Goal: Task Accomplishment & Management: Manage account settings

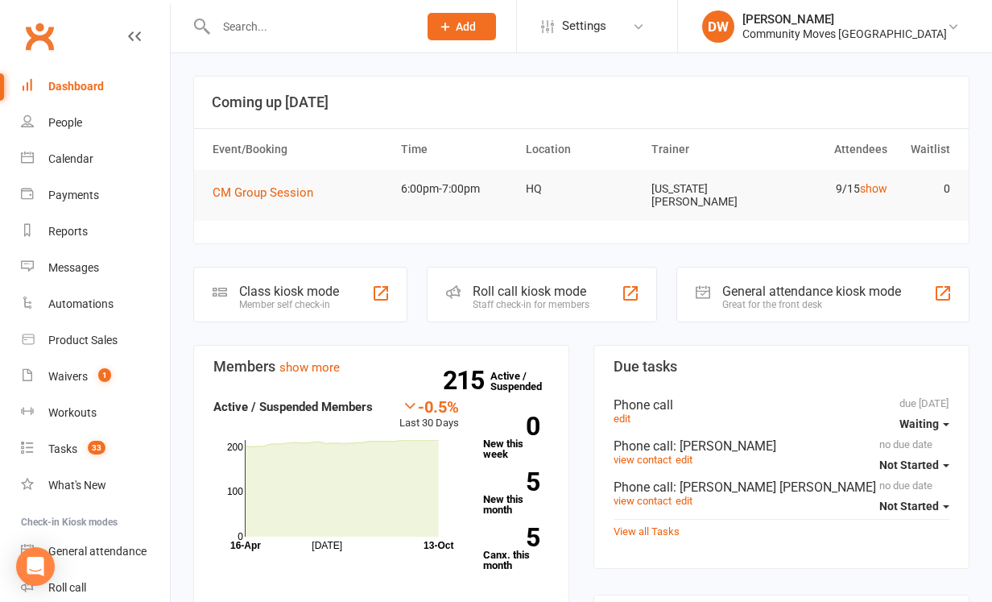
click at [496, 19] on button "Add" at bounding box center [462, 26] width 68 height 27
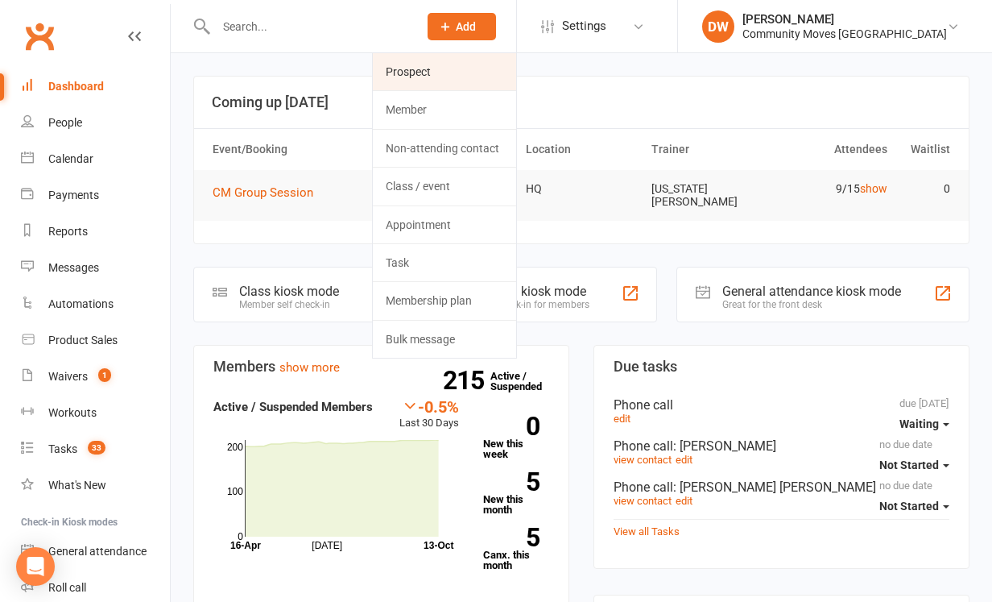
click at [474, 70] on link "Prospect" at bounding box center [444, 71] width 143 height 37
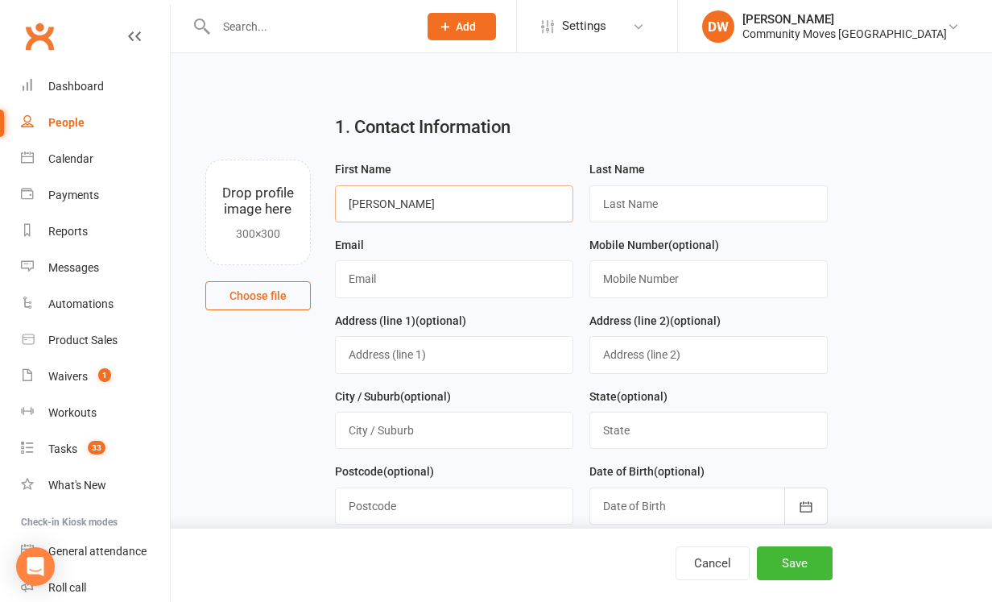
drag, startPoint x: 375, startPoint y: 200, endPoint x: 335, endPoint y: 200, distance: 39.5
click at [335, 200] on input "[PERSON_NAME]" at bounding box center [454, 203] width 238 height 37
click at [690, 208] on input "text" at bounding box center [709, 203] width 238 height 37
click at [372, 203] on input "[PERSON_NAME]" at bounding box center [454, 203] width 238 height 37
type input "M"
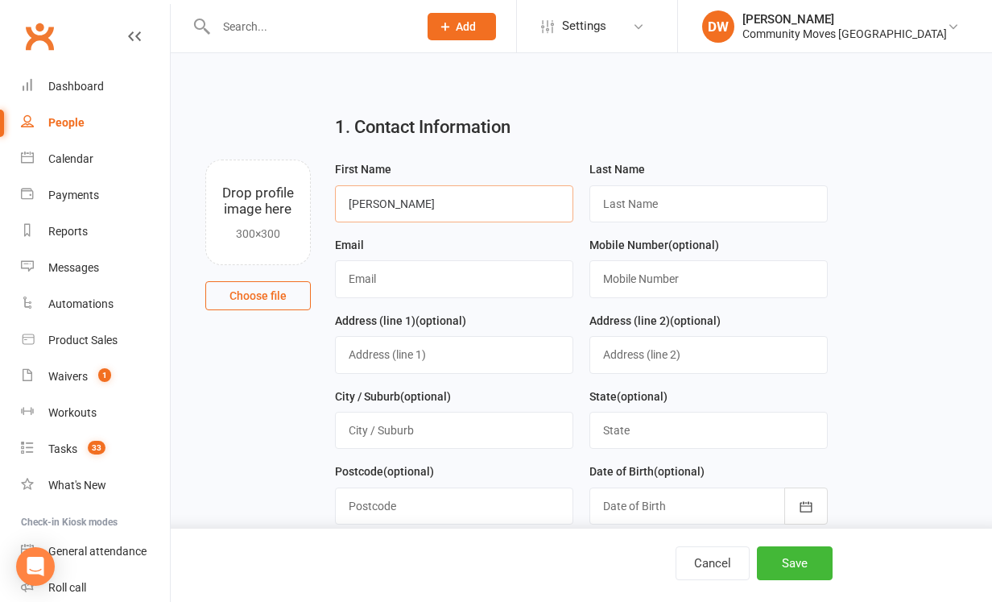
type input "[PERSON_NAME]"
click at [634, 207] on input "text" at bounding box center [709, 203] width 238 height 37
type input "[PERSON_NAME]"
type input "[EMAIL_ADDRESS][DOMAIN_NAME]"
type input "0418795203"
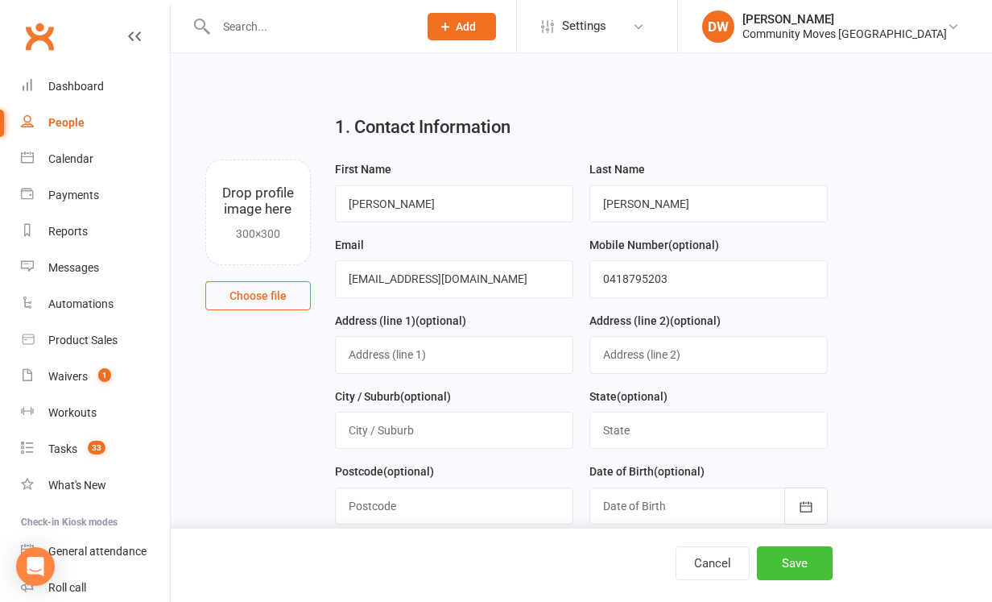
click at [788, 560] on button "Save" at bounding box center [795, 563] width 76 height 34
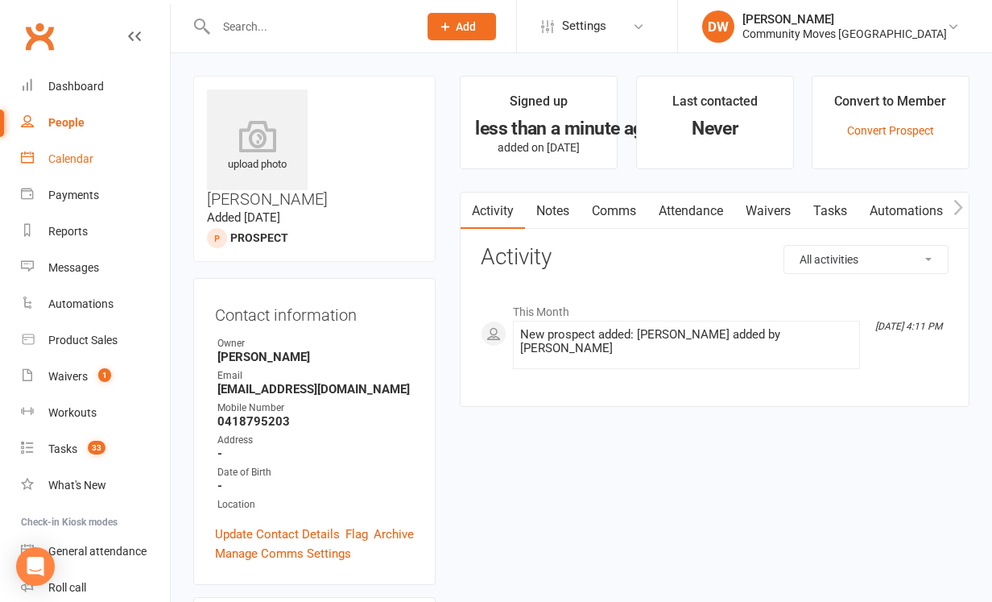
click at [86, 162] on div "Calendar" at bounding box center [70, 158] width 45 height 13
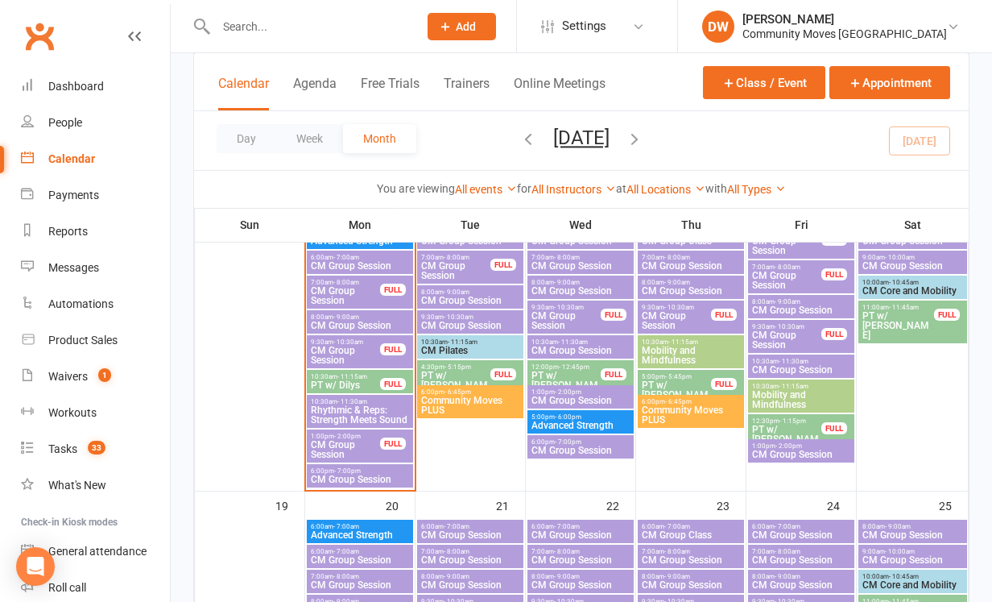
scroll to position [720, 0]
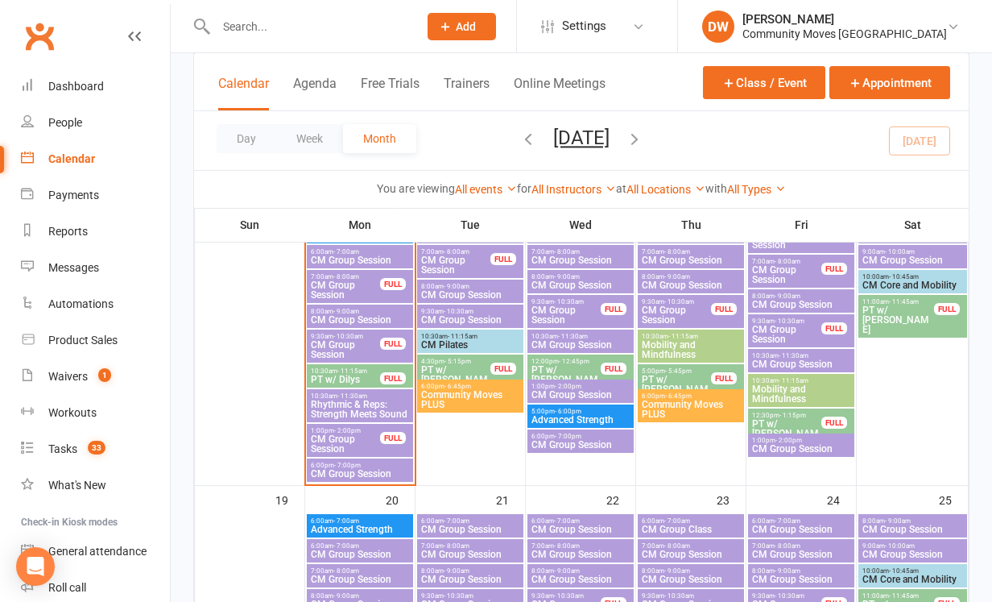
click at [570, 285] on span "CM Group Session" at bounding box center [581, 285] width 100 height 10
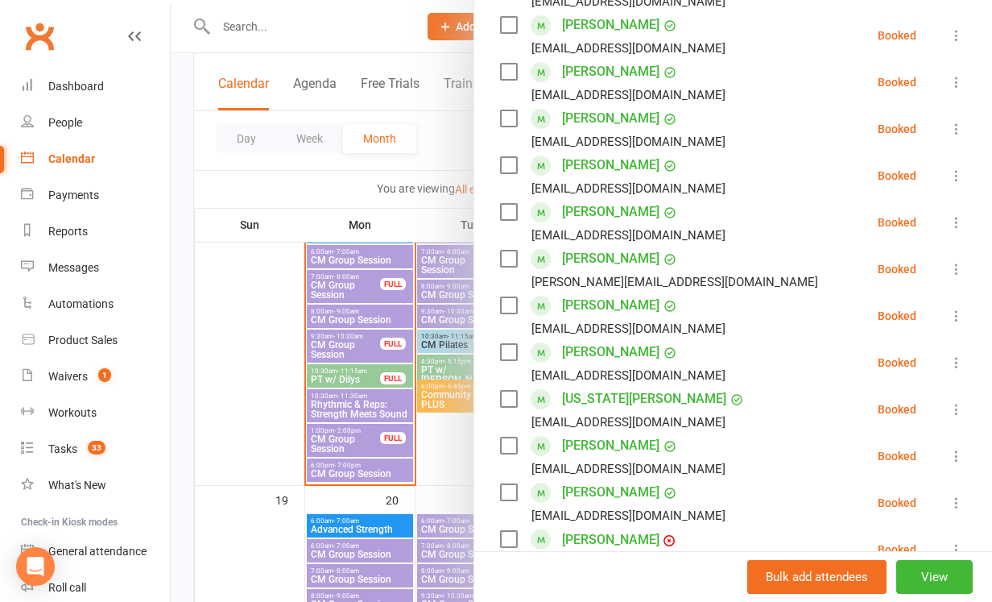
scroll to position [918, 0]
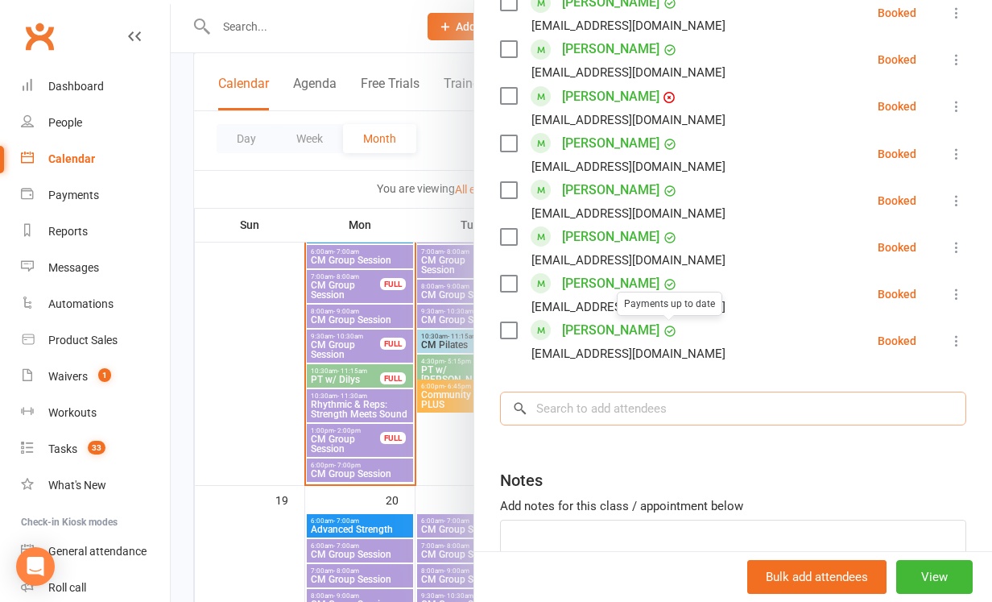
click at [604, 407] on input "search" at bounding box center [733, 409] width 466 height 34
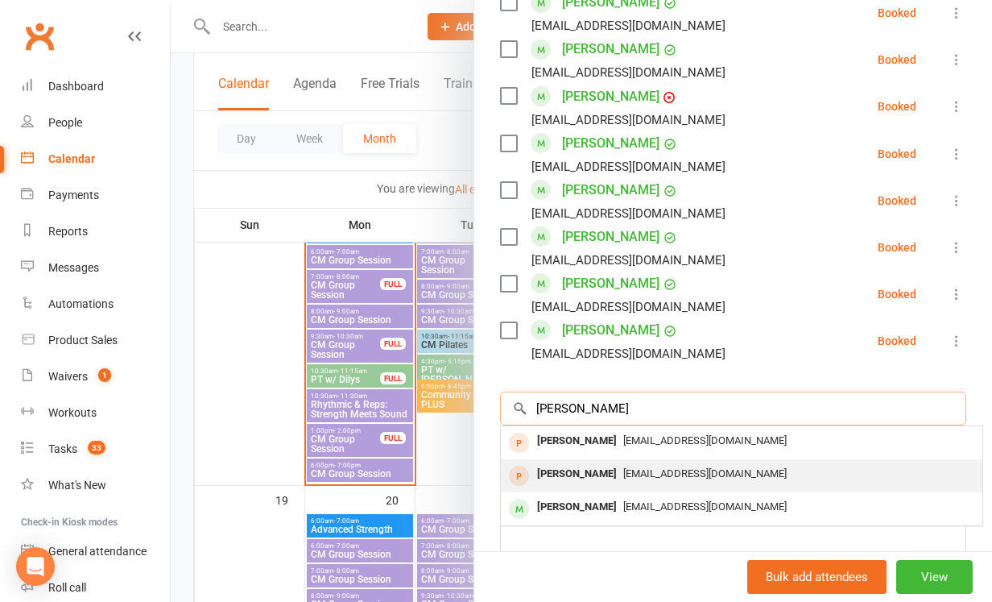
type input "[PERSON_NAME]"
click at [624, 474] on span "[EMAIL_ADDRESS][DOMAIN_NAME]" at bounding box center [706, 473] width 164 height 12
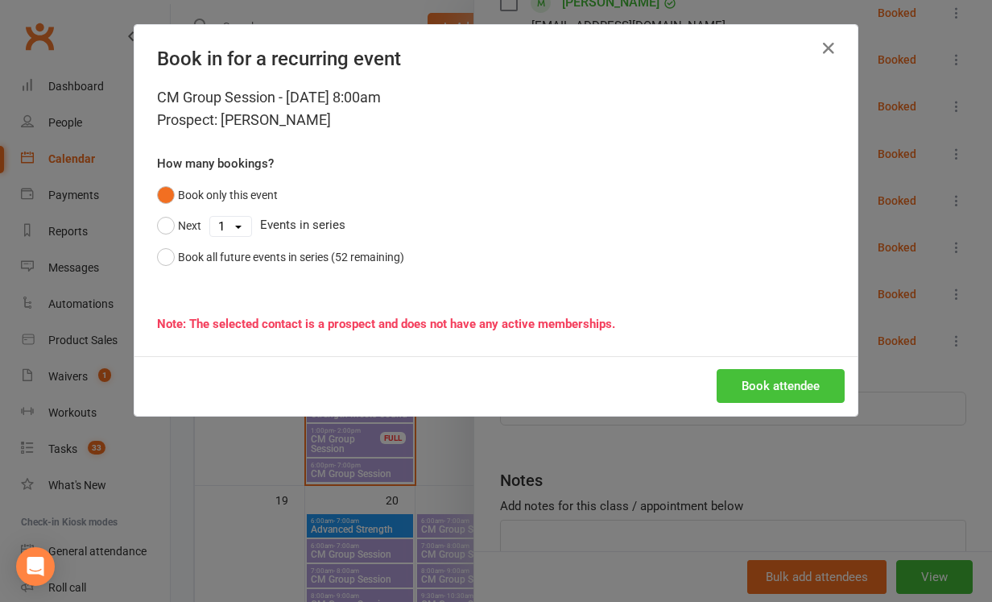
click at [770, 385] on button "Book attendee" at bounding box center [781, 386] width 128 height 34
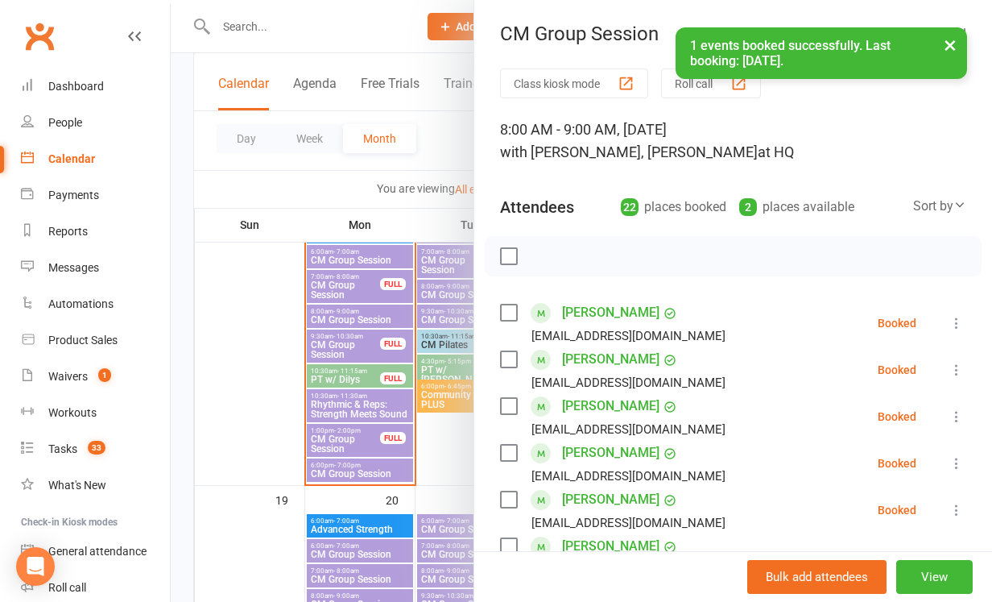
scroll to position [0, 0]
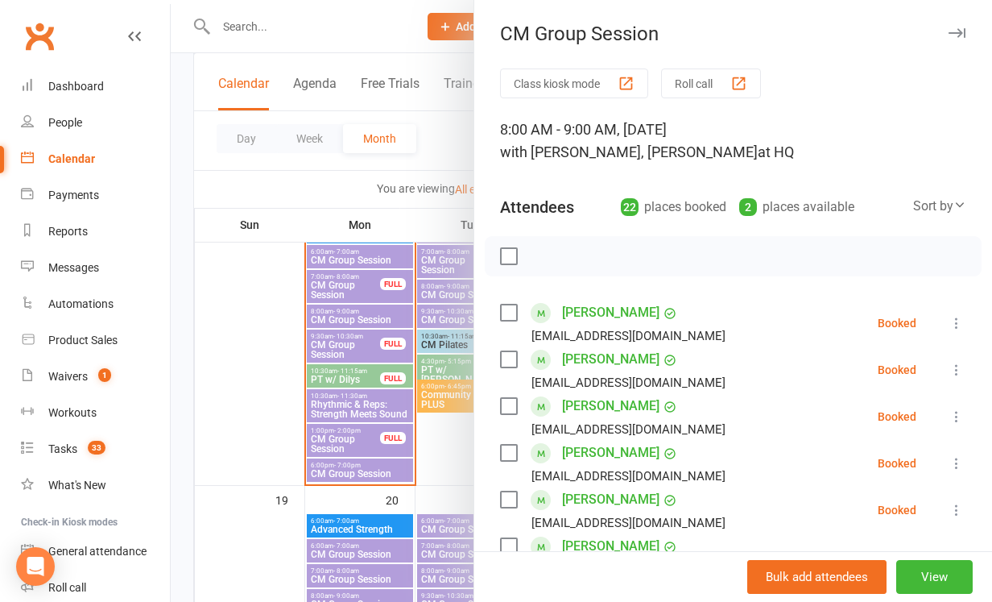
click at [955, 31] on icon "button" at bounding box center [957, 33] width 17 height 10
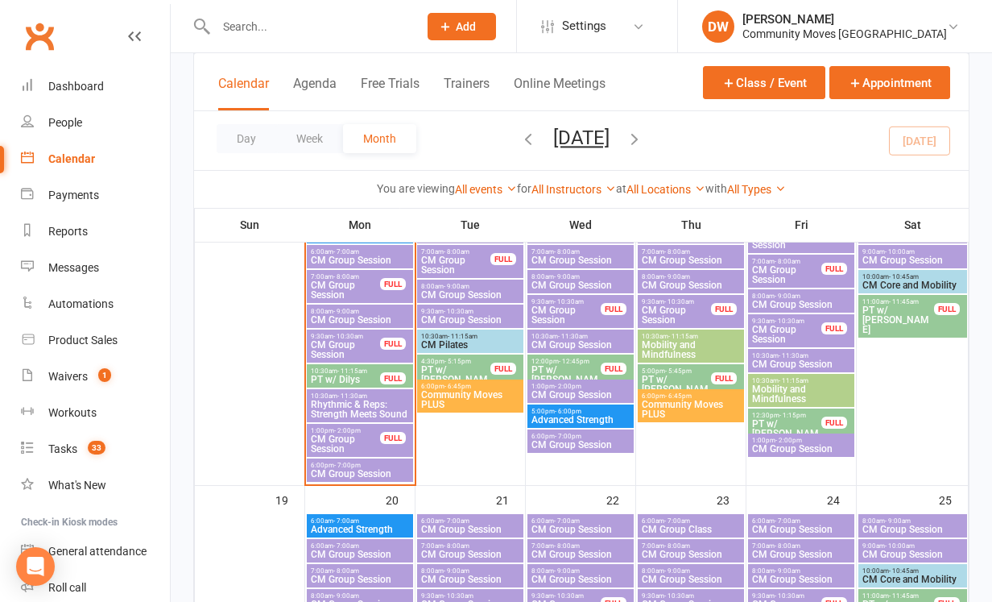
click at [570, 342] on span "CM Group Session" at bounding box center [581, 345] width 100 height 10
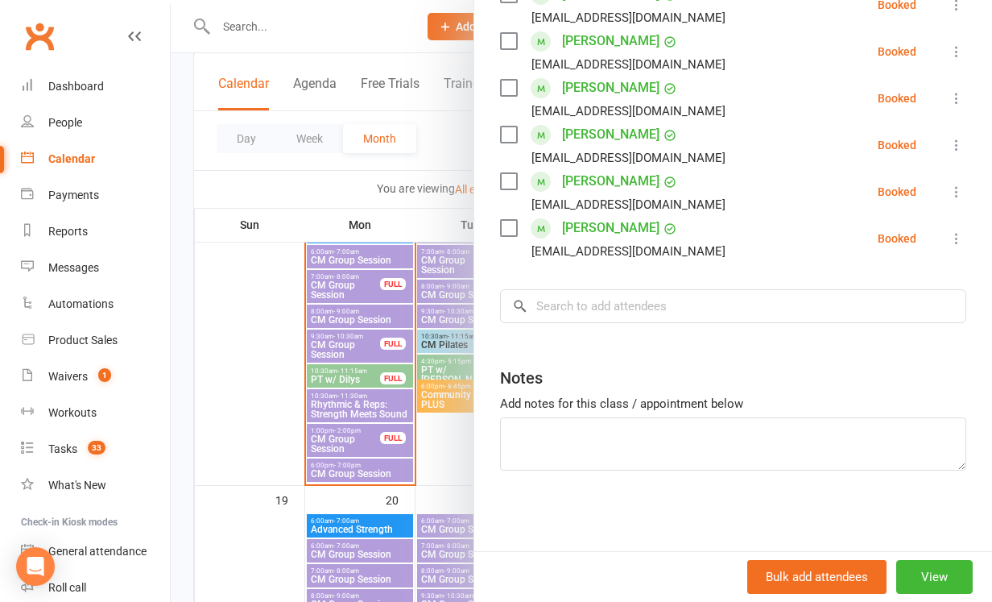
scroll to position [458, 0]
click at [329, 25] on div at bounding box center [582, 301] width 822 height 602
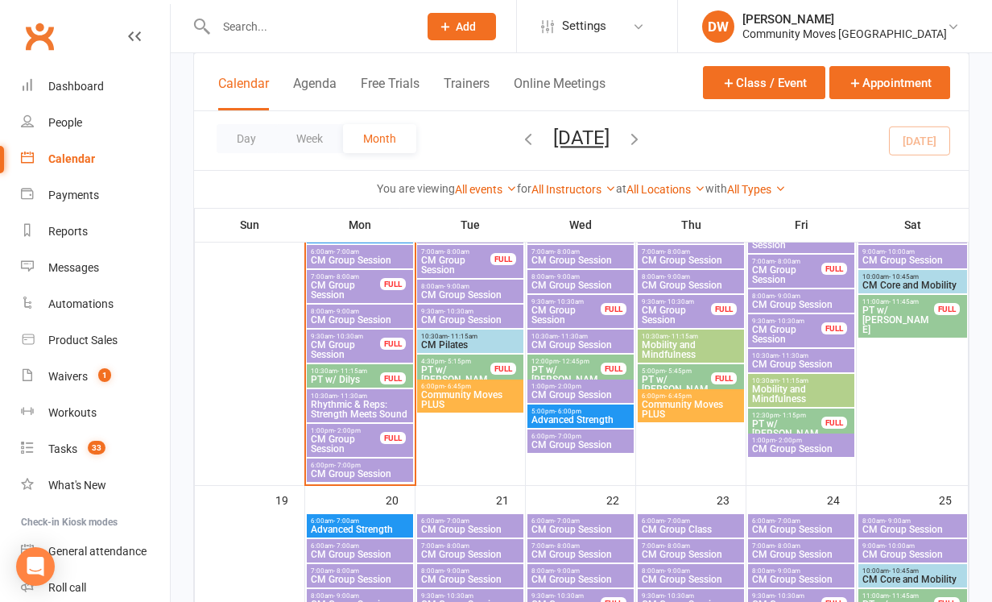
click at [476, 21] on span "Add" at bounding box center [466, 26] width 20 height 13
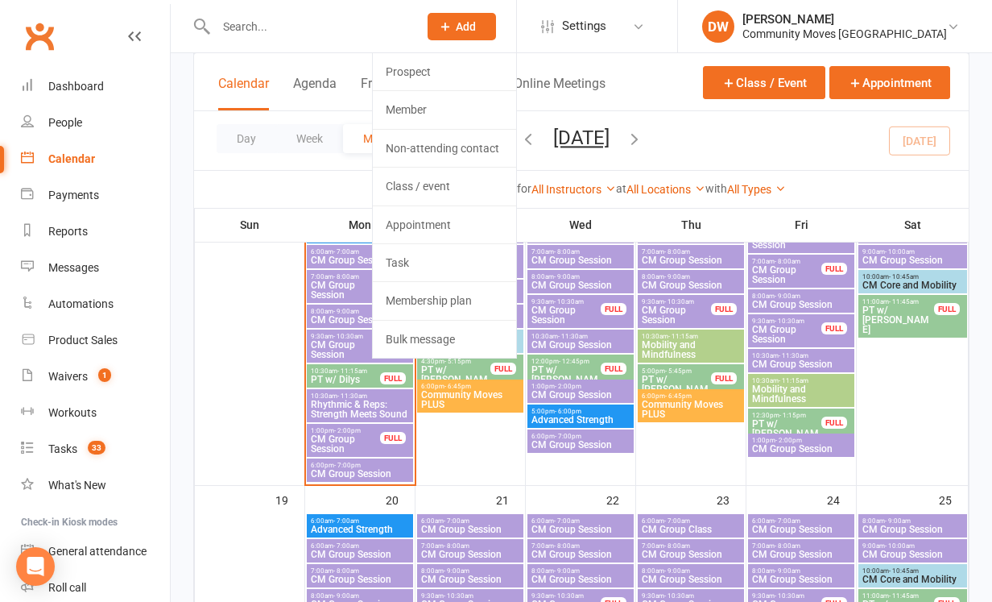
click at [476, 21] on span "Add" at bounding box center [466, 26] width 20 height 13
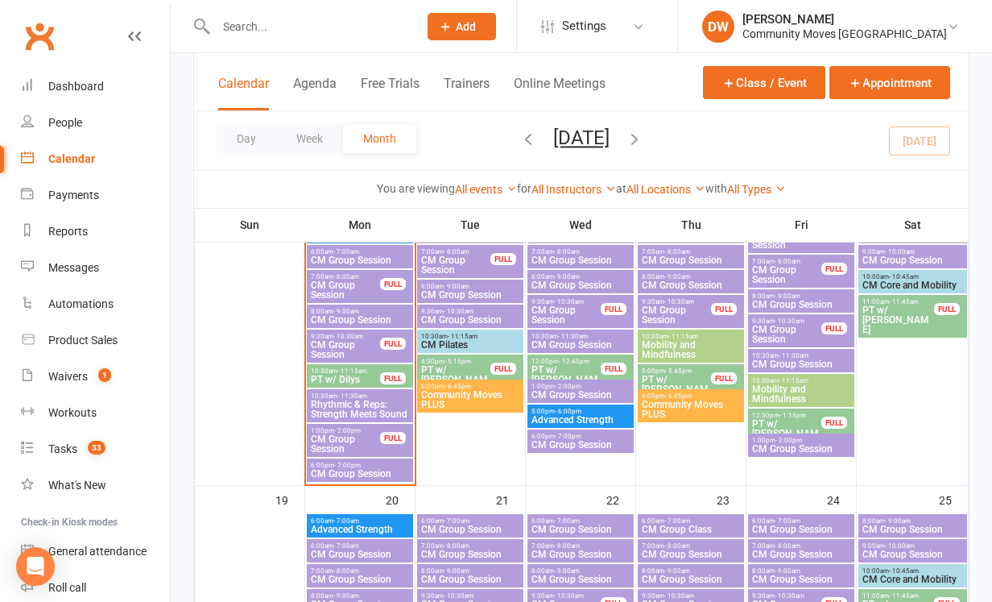
click at [453, 28] on icon at bounding box center [445, 26] width 15 height 15
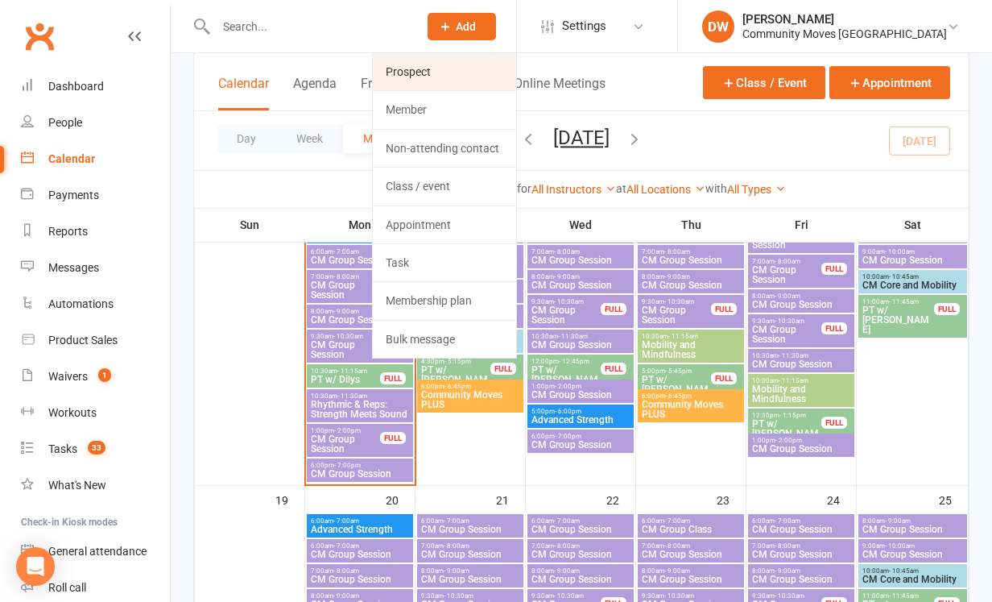
click at [462, 68] on link "Prospect" at bounding box center [444, 71] width 143 height 37
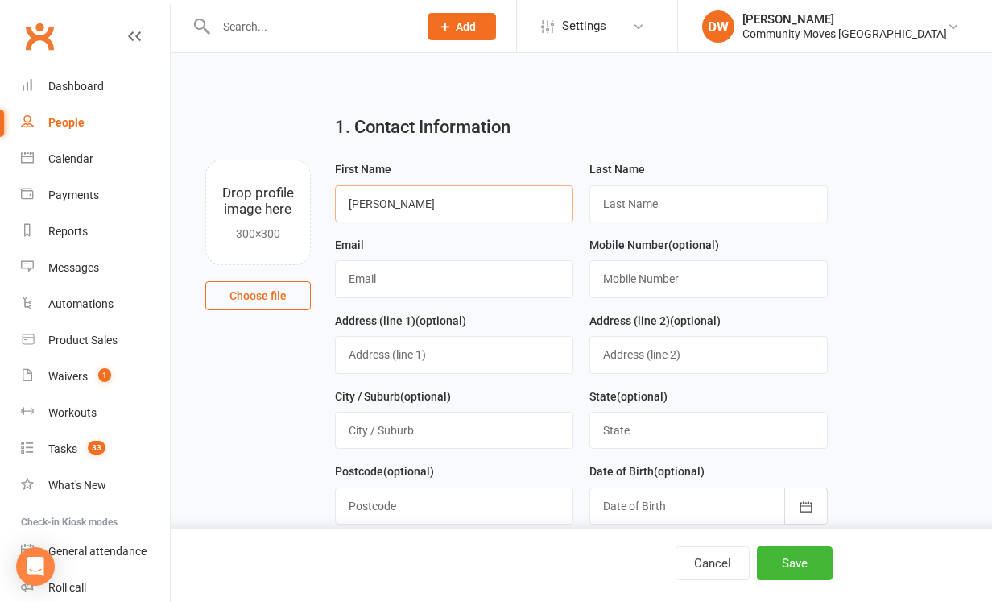
type input "[PERSON_NAME]"
type input "[EMAIL_ADDRESS][DOMAIN_NAME]"
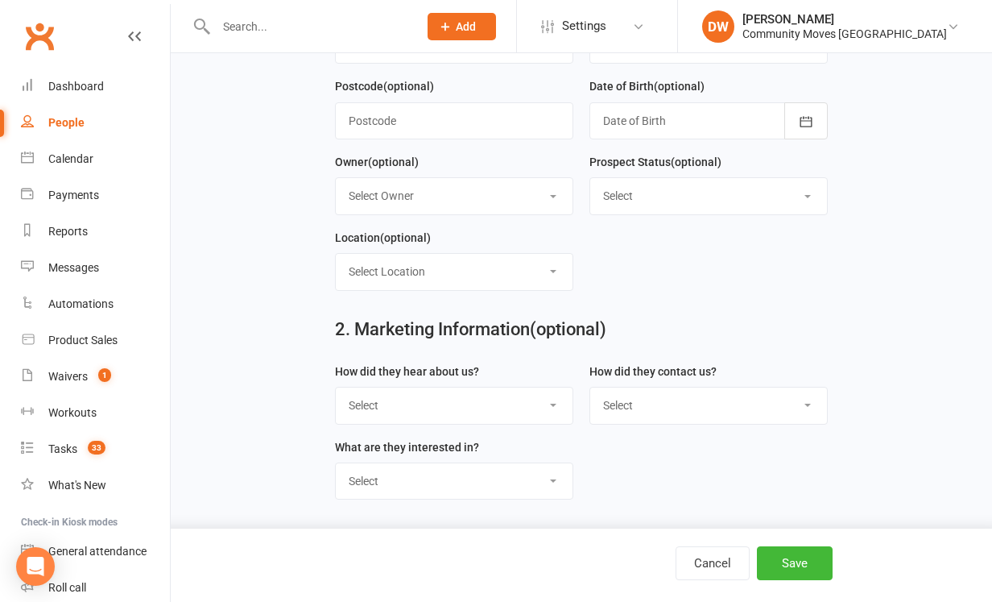
scroll to position [396, 0]
type input "0418166249"
click at [793, 560] on button "Save" at bounding box center [795, 563] width 76 height 34
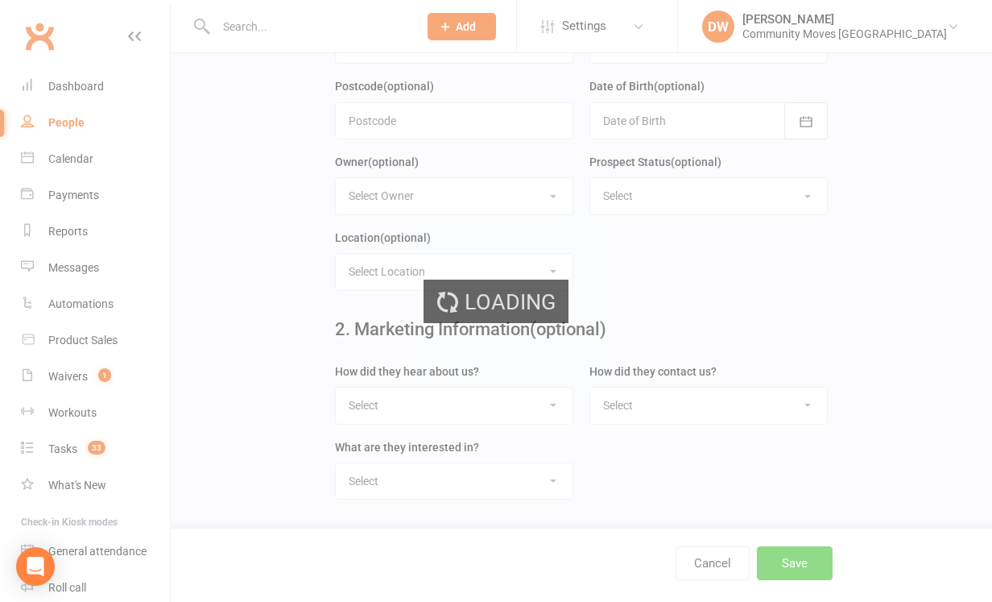
scroll to position [0, 0]
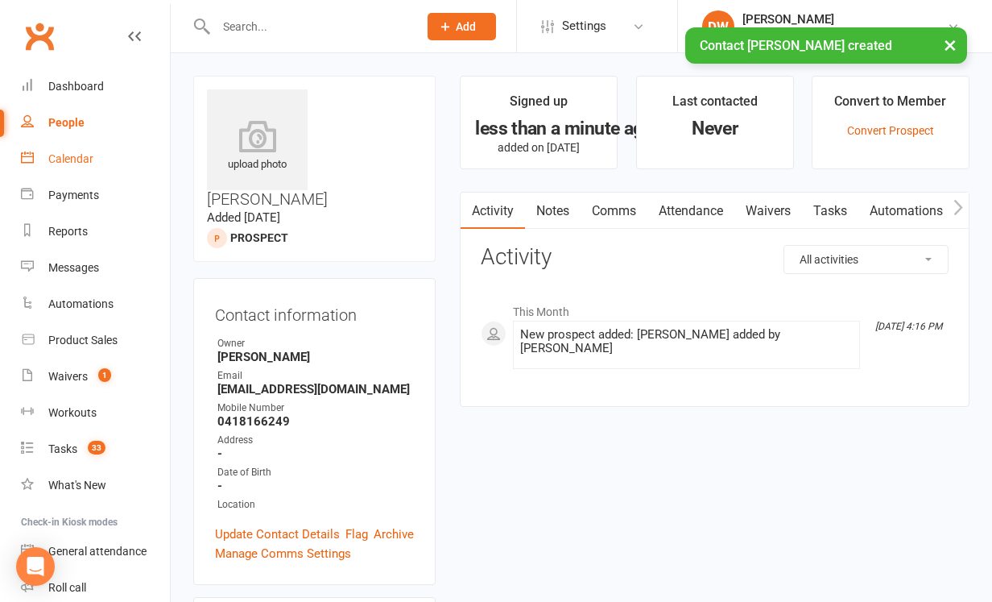
click at [78, 155] on div "Calendar" at bounding box center [70, 158] width 45 height 13
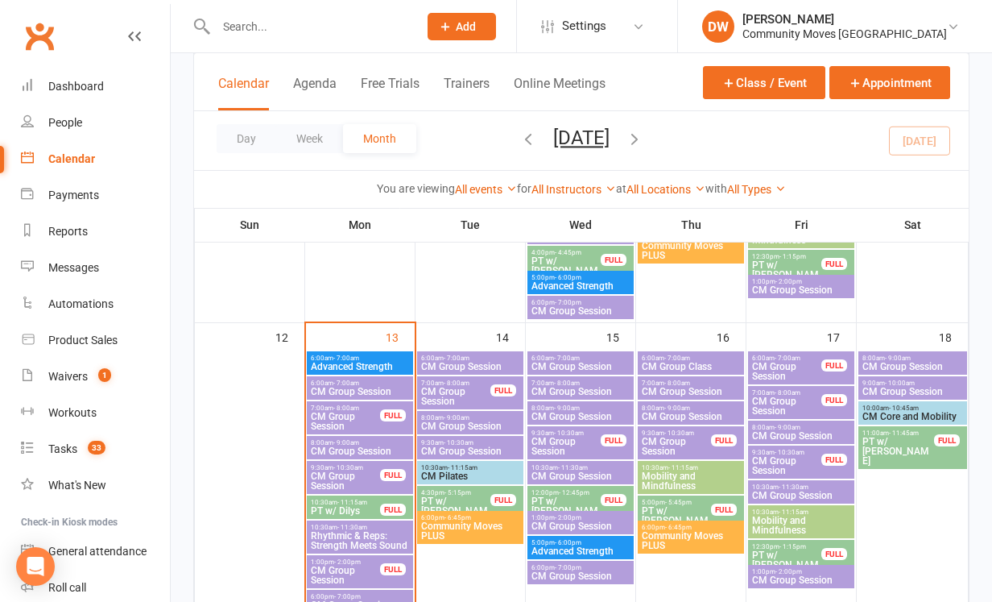
scroll to position [589, 0]
click at [589, 473] on span "CM Group Session" at bounding box center [581, 476] width 100 height 10
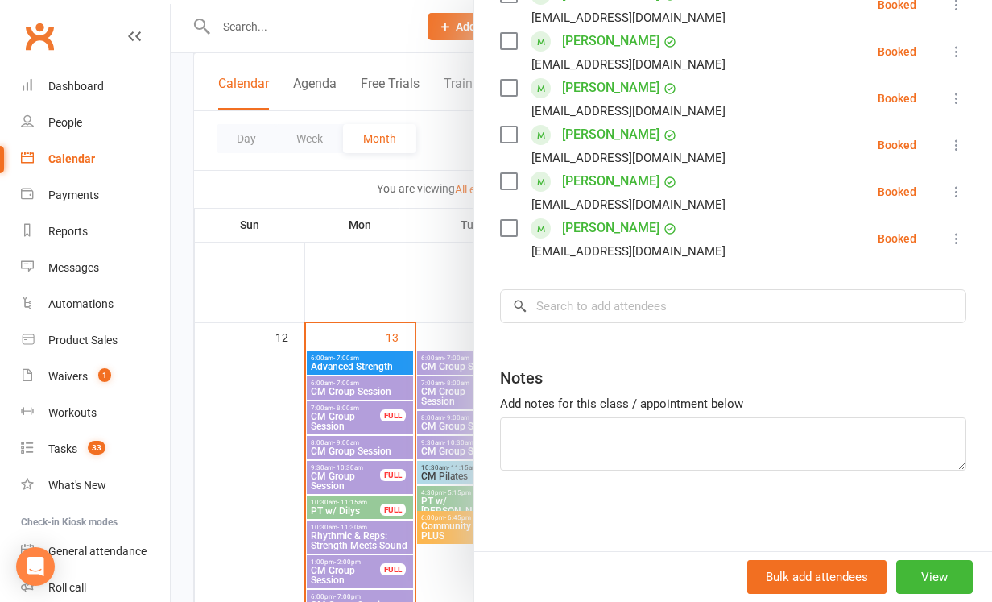
scroll to position [458, 0]
click at [563, 308] on input "search" at bounding box center [733, 306] width 466 height 34
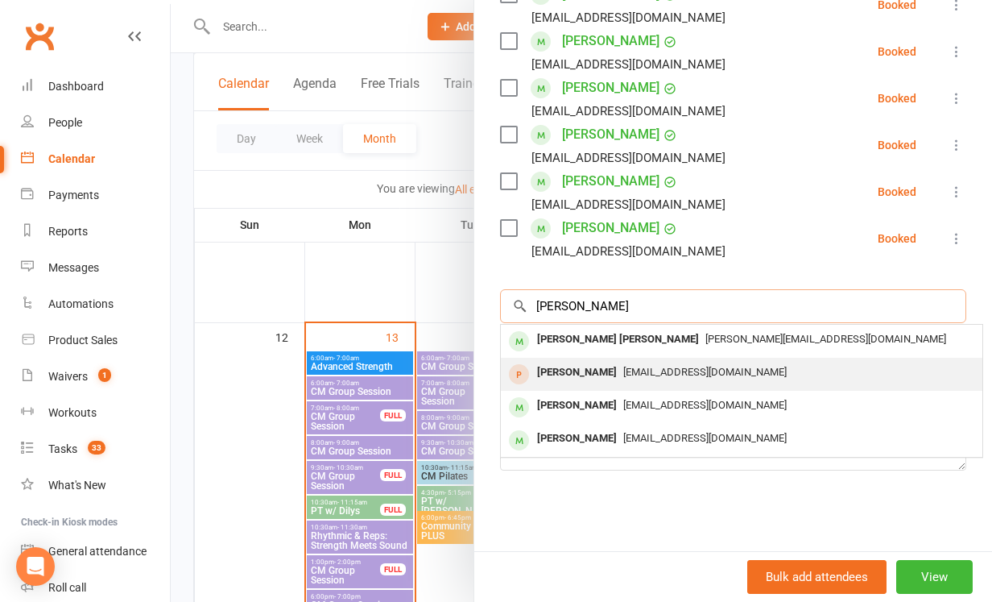
type input "[PERSON_NAME]"
click at [578, 369] on div "[PERSON_NAME]" at bounding box center [577, 372] width 93 height 23
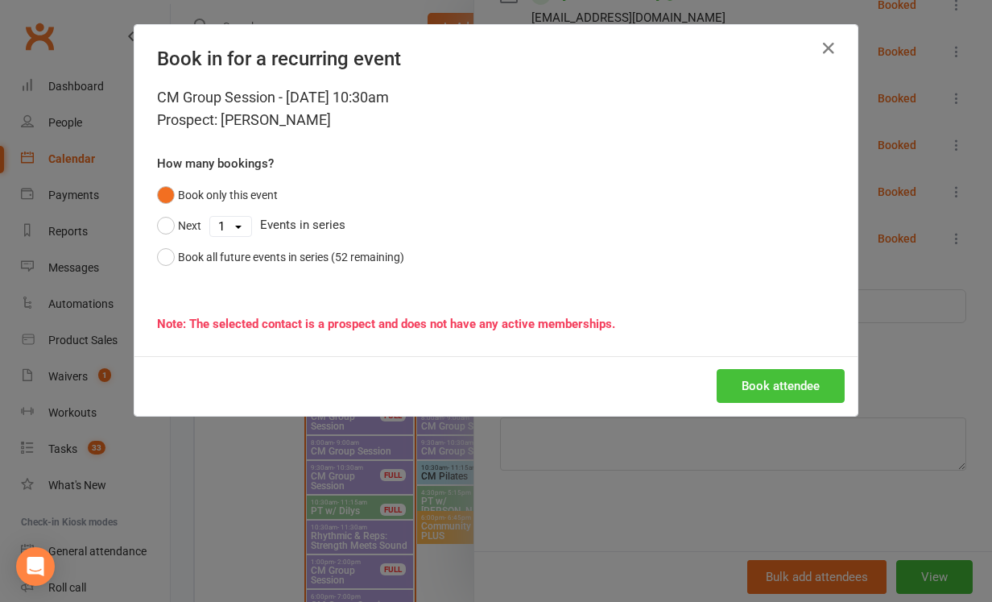
click at [786, 387] on button "Book attendee" at bounding box center [781, 386] width 128 height 34
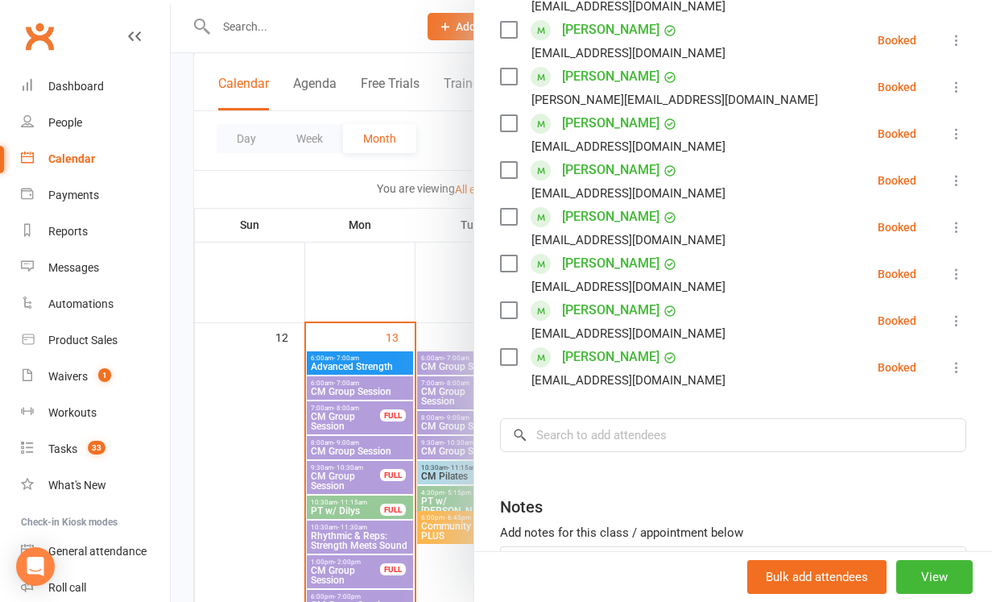
scroll to position [378, 0]
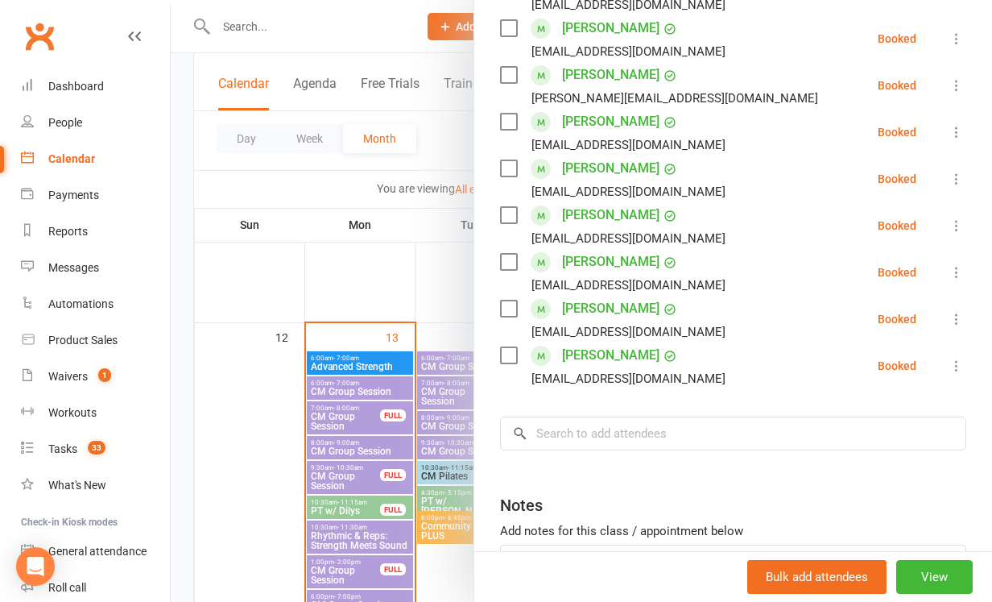
click at [284, 195] on div at bounding box center [582, 301] width 822 height 602
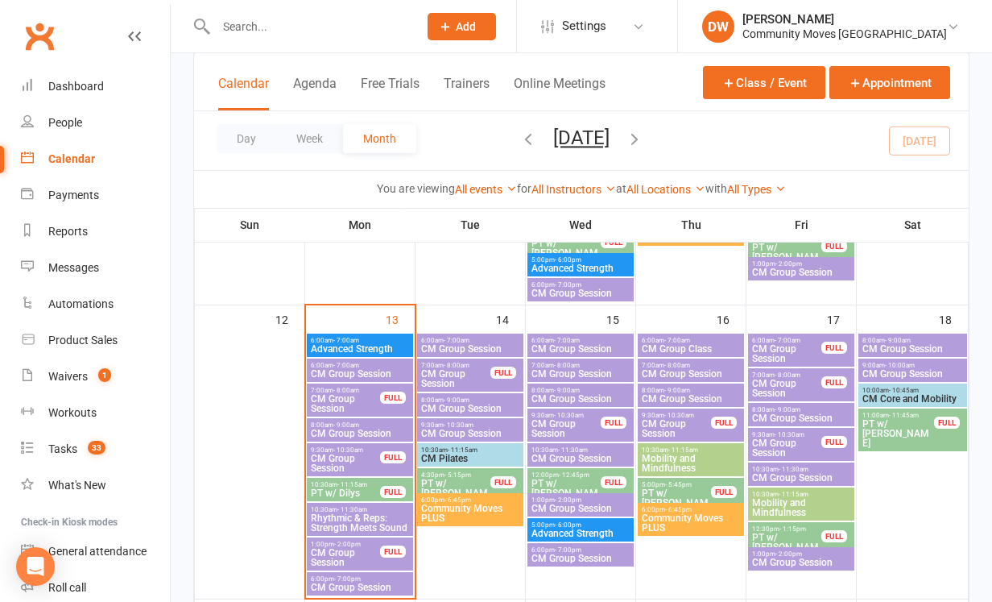
scroll to position [611, 0]
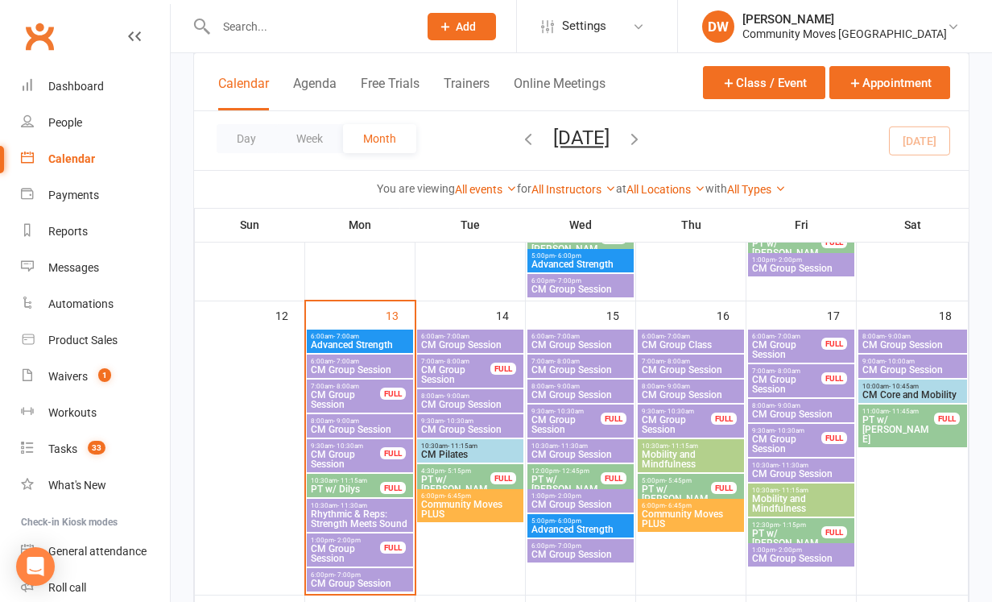
click at [340, 487] on span "PT w/ Dilys" at bounding box center [345, 489] width 71 height 10
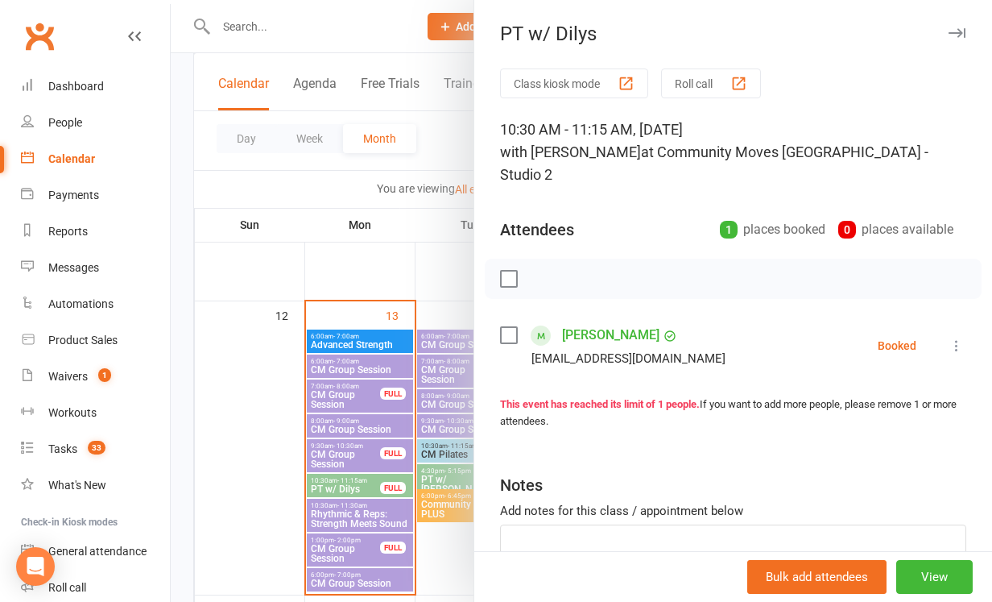
click at [508, 327] on label at bounding box center [508, 335] width 16 height 16
click at [545, 270] on icon "button" at bounding box center [545, 279] width 18 height 18
click at [957, 30] on icon "button" at bounding box center [957, 33] width 17 height 10
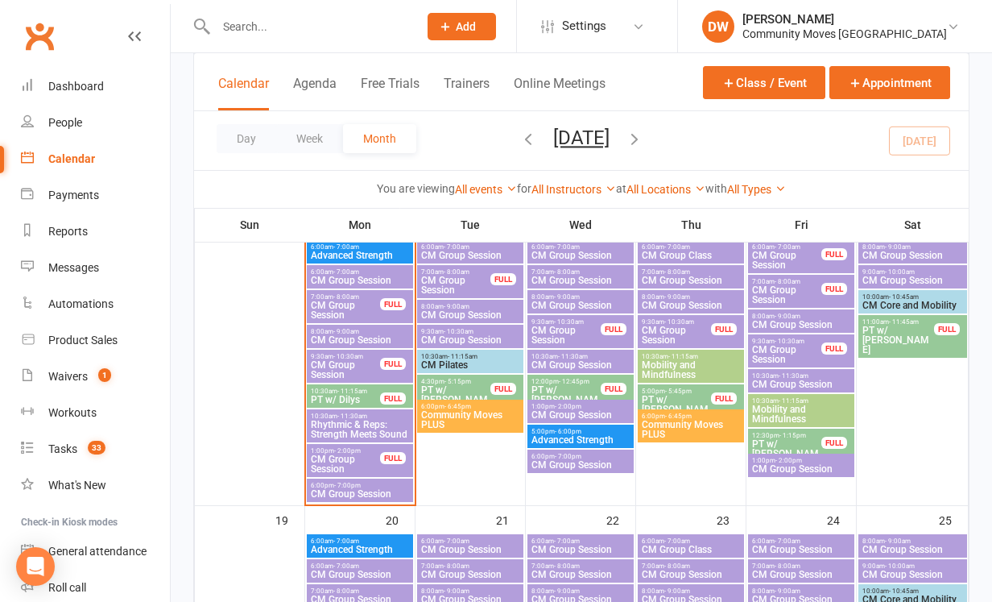
scroll to position [705, 0]
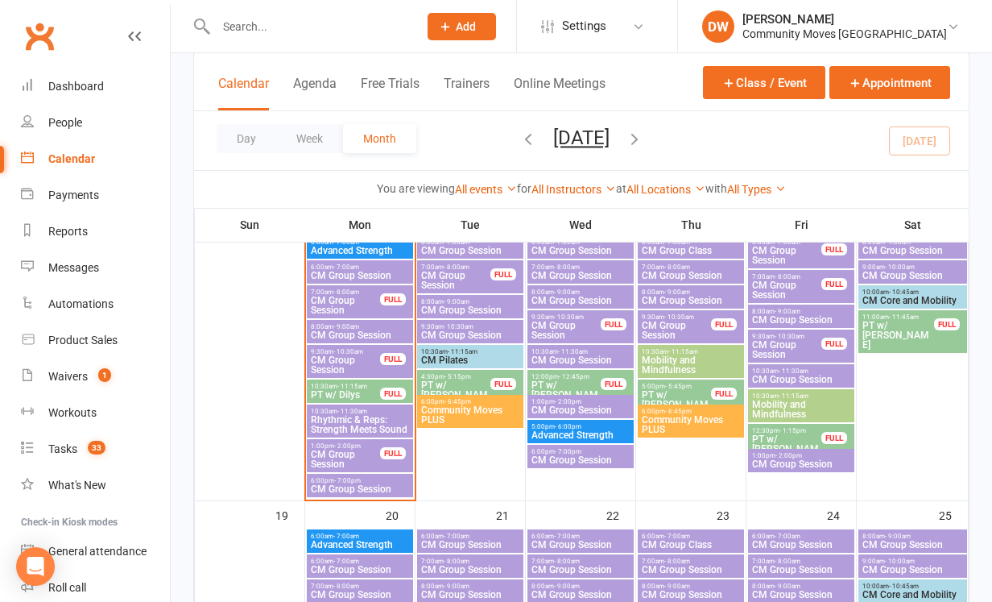
click at [549, 360] on span "CM Group Session" at bounding box center [581, 360] width 100 height 10
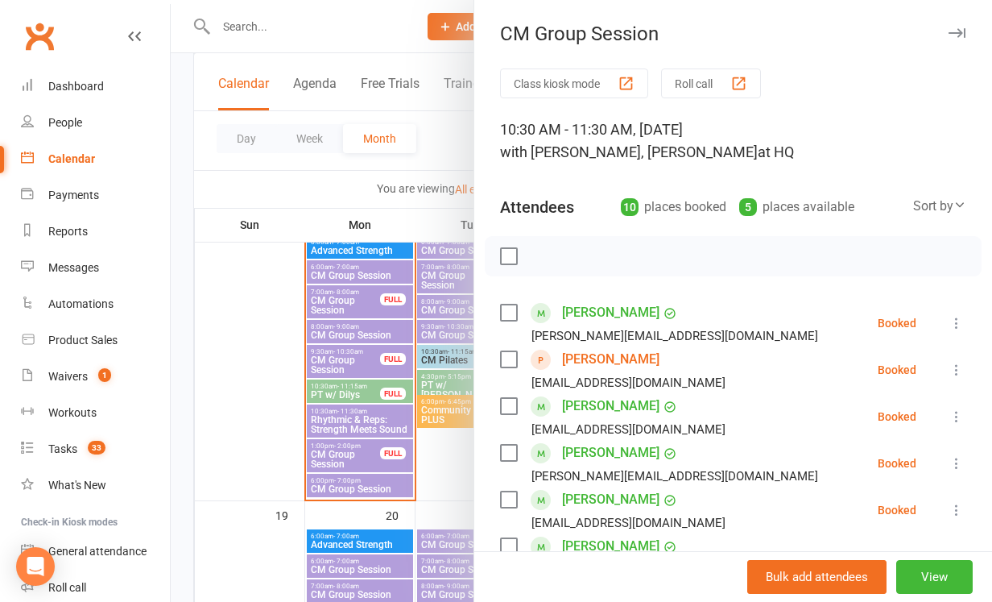
click at [952, 34] on icon "button" at bounding box center [957, 33] width 17 height 10
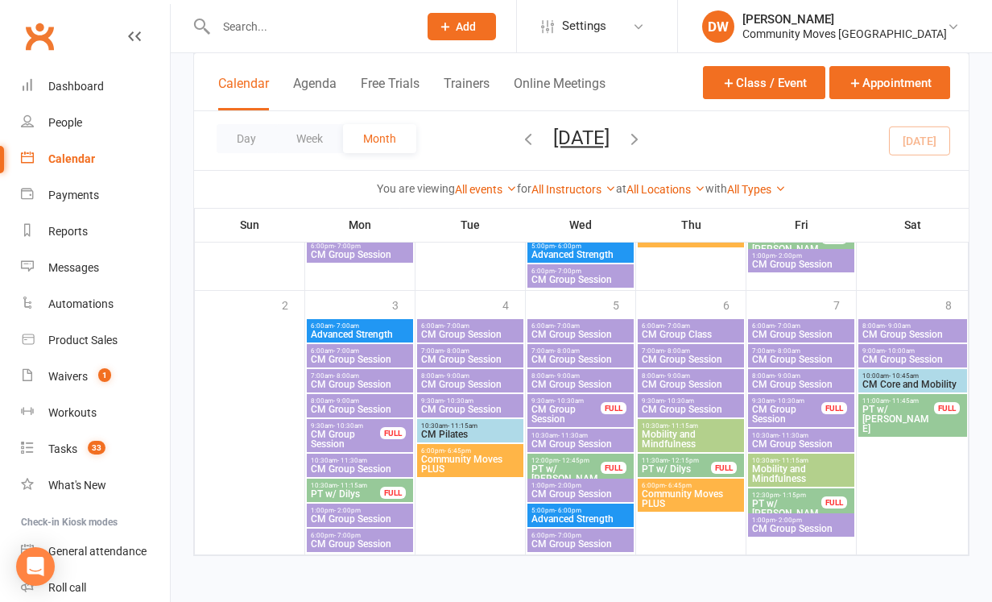
scroll to position [1457, 0]
click at [77, 164] on div "Calendar" at bounding box center [71, 158] width 47 height 13
click at [72, 125] on div "People" at bounding box center [65, 122] width 34 height 13
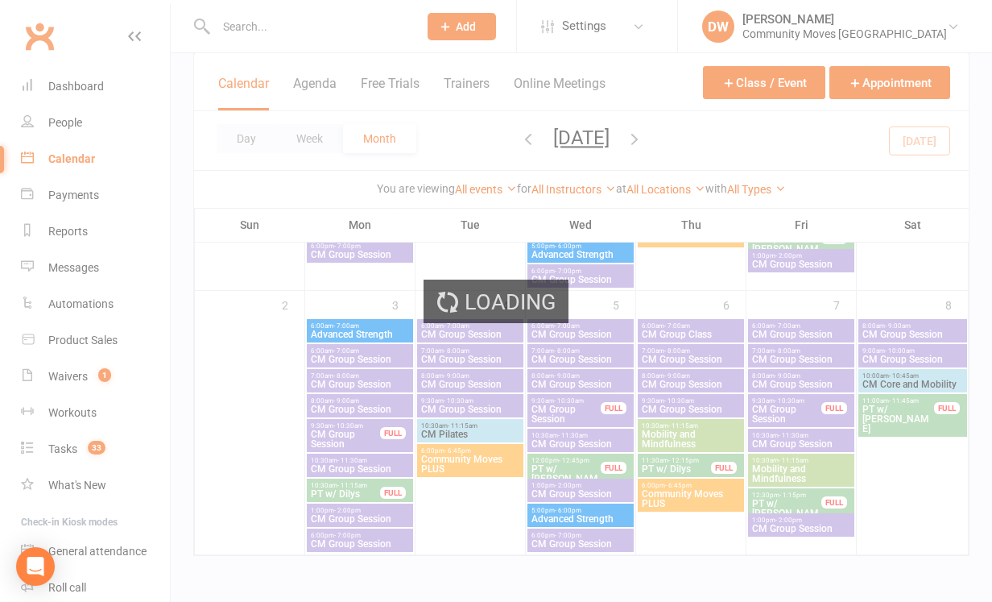
select select "100"
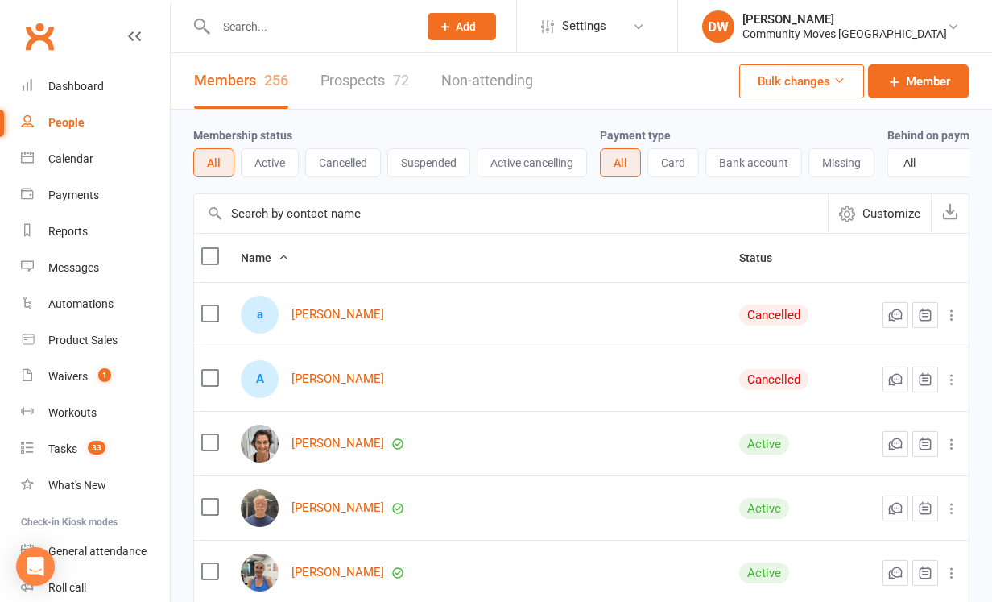
click at [247, 26] on input "text" at bounding box center [309, 26] width 196 height 23
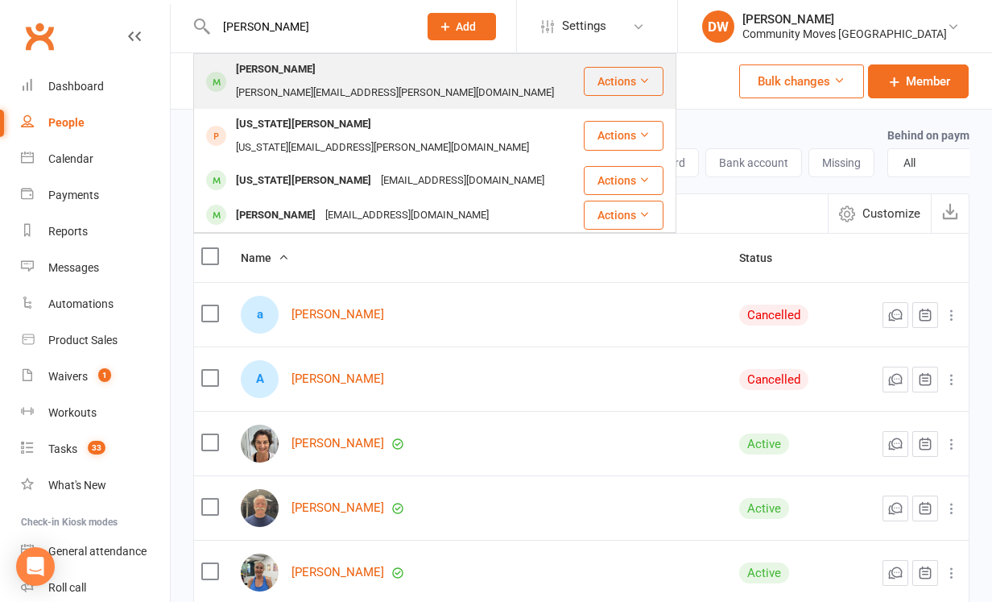
type input "[PERSON_NAME]"
click at [247, 75] on div "[PERSON_NAME]" at bounding box center [275, 69] width 89 height 23
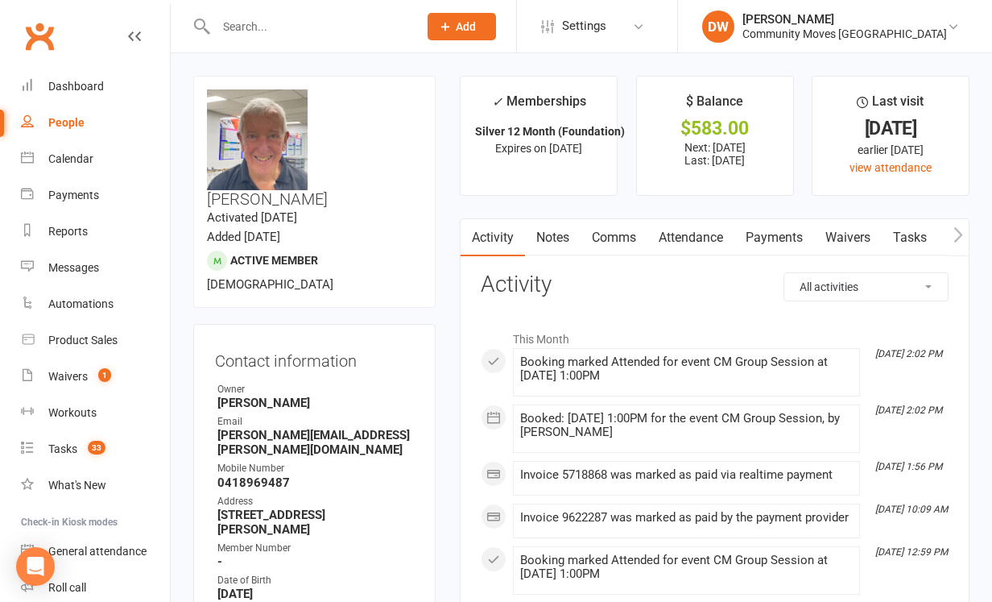
click at [784, 237] on link "Payments" at bounding box center [775, 237] width 80 height 37
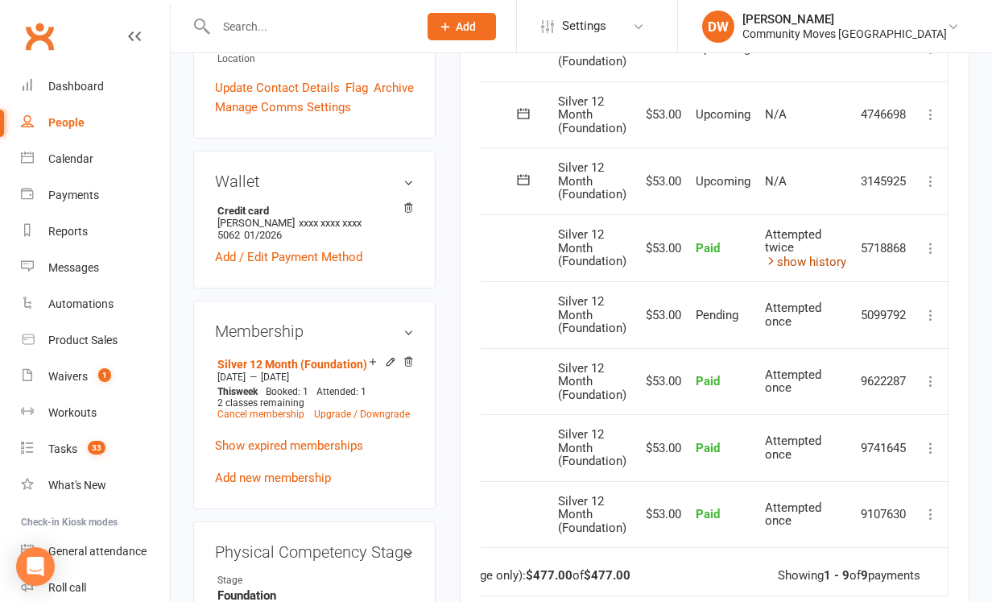
scroll to position [0, 84]
click at [930, 307] on icon at bounding box center [931, 315] width 16 height 16
click at [931, 174] on icon at bounding box center [931, 181] width 16 height 16
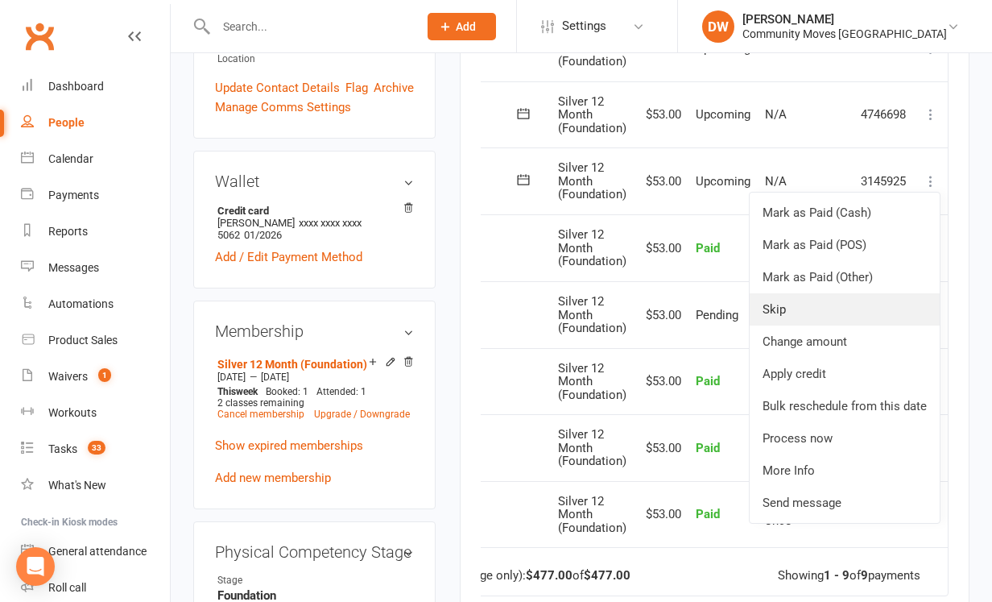
click at [771, 297] on link "Skip" at bounding box center [845, 309] width 190 height 32
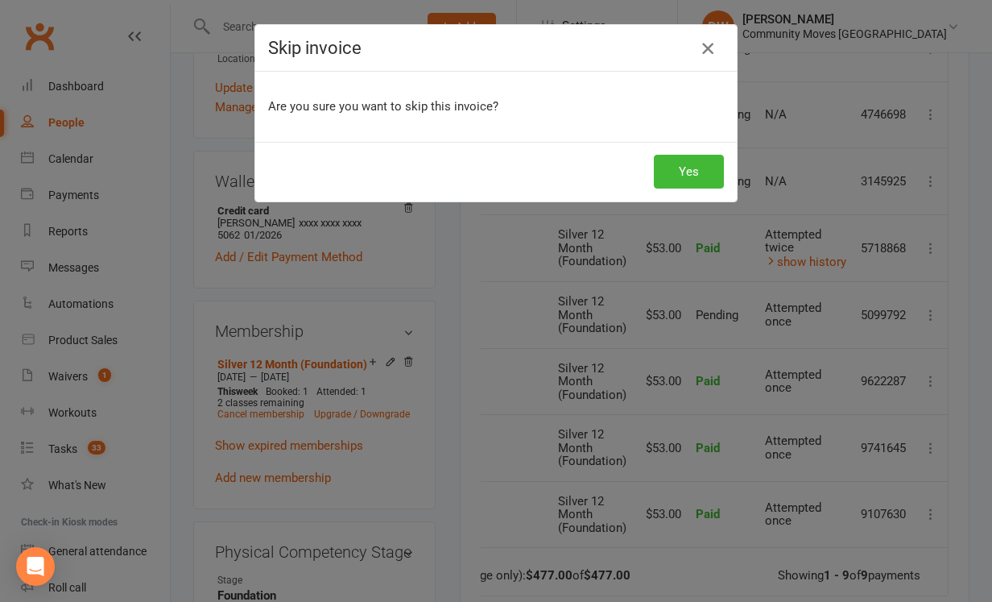
click at [711, 52] on icon "button" at bounding box center [707, 48] width 19 height 19
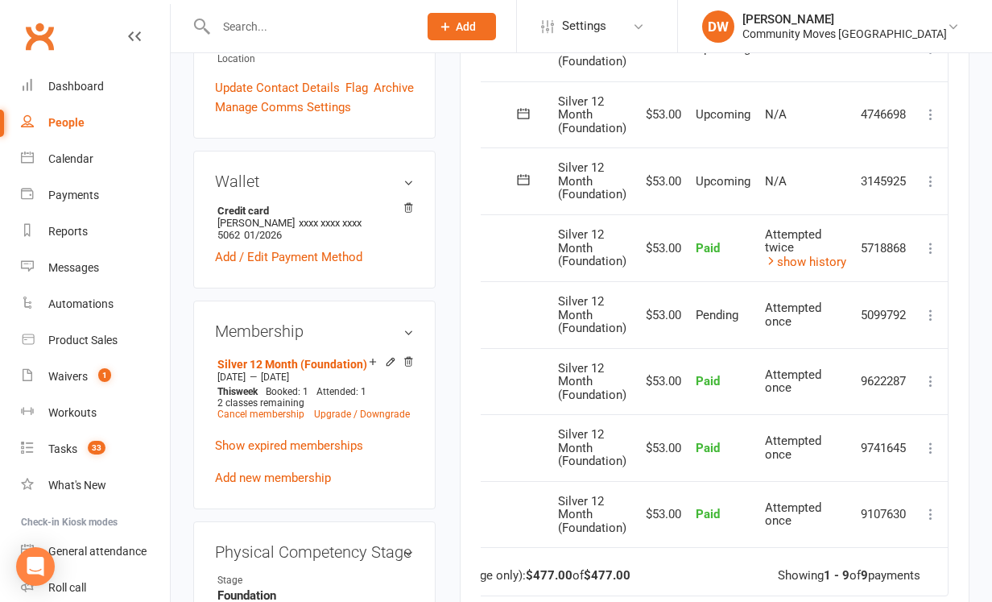
click at [933, 173] on icon at bounding box center [931, 181] width 16 height 16
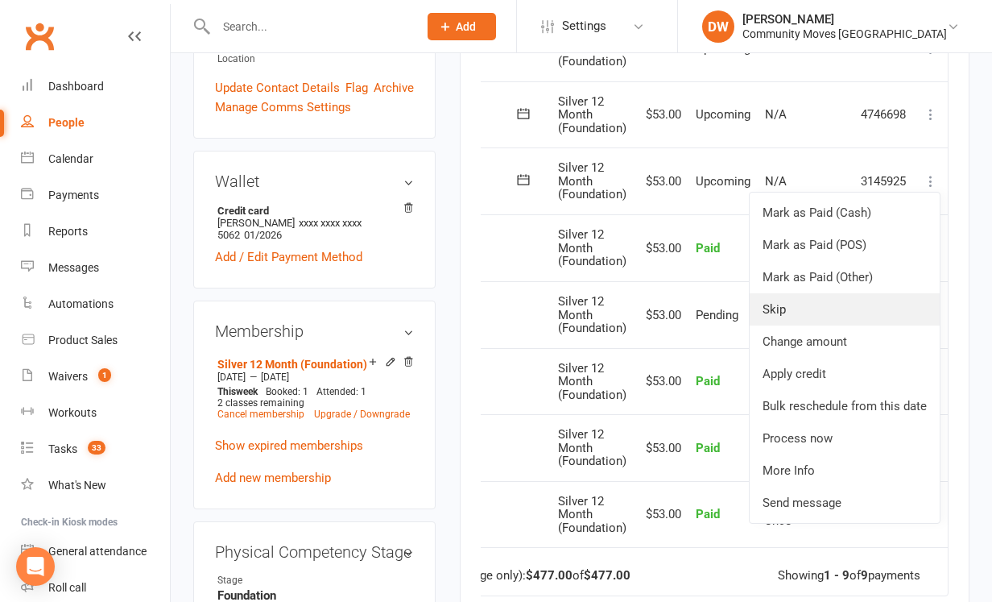
click at [785, 305] on link "Skip" at bounding box center [845, 309] width 190 height 32
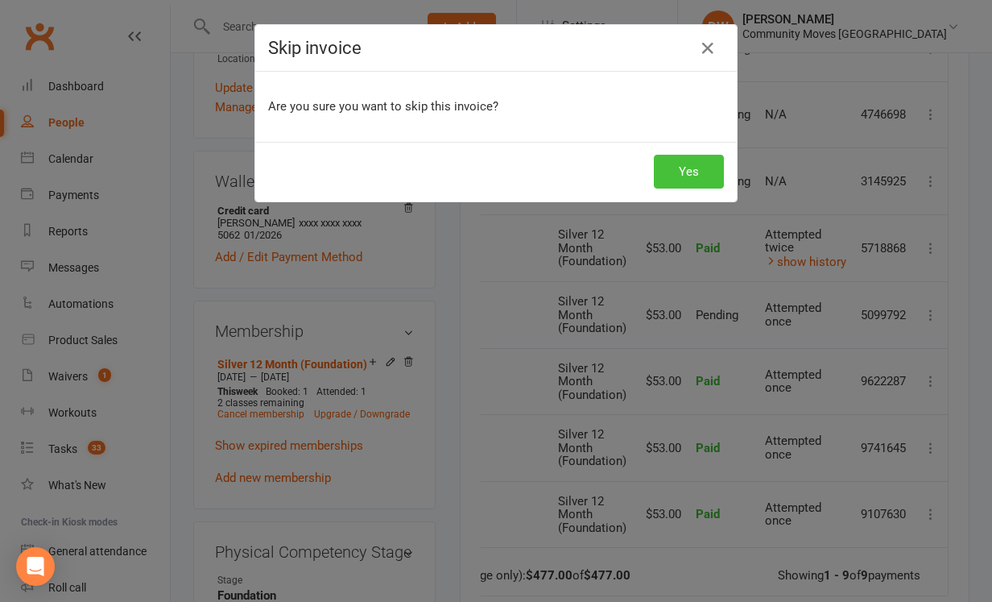
click at [685, 167] on button "Yes" at bounding box center [689, 172] width 70 height 34
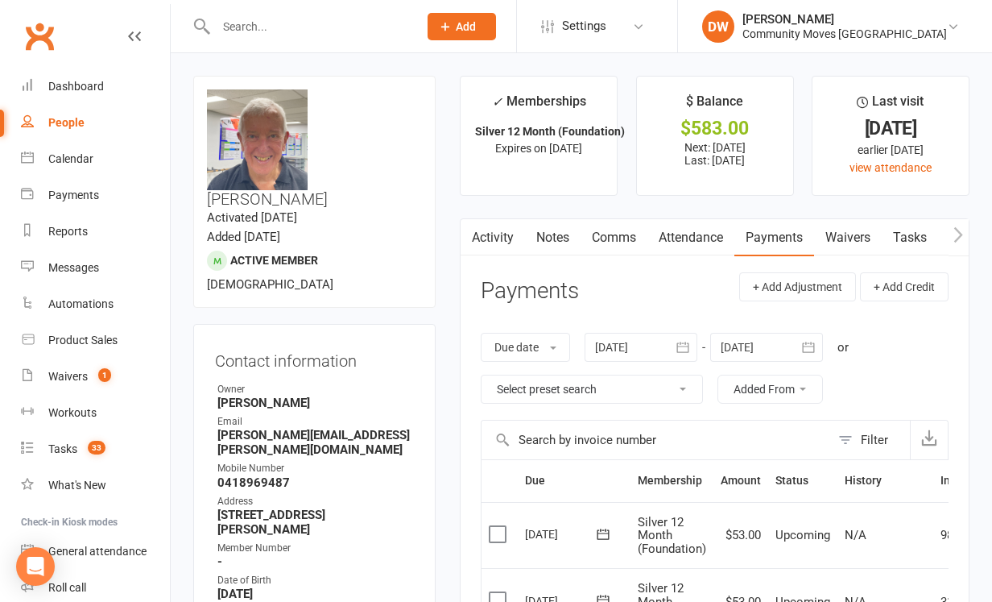
scroll to position [0, 0]
click at [78, 157] on div "Calendar" at bounding box center [70, 158] width 45 height 13
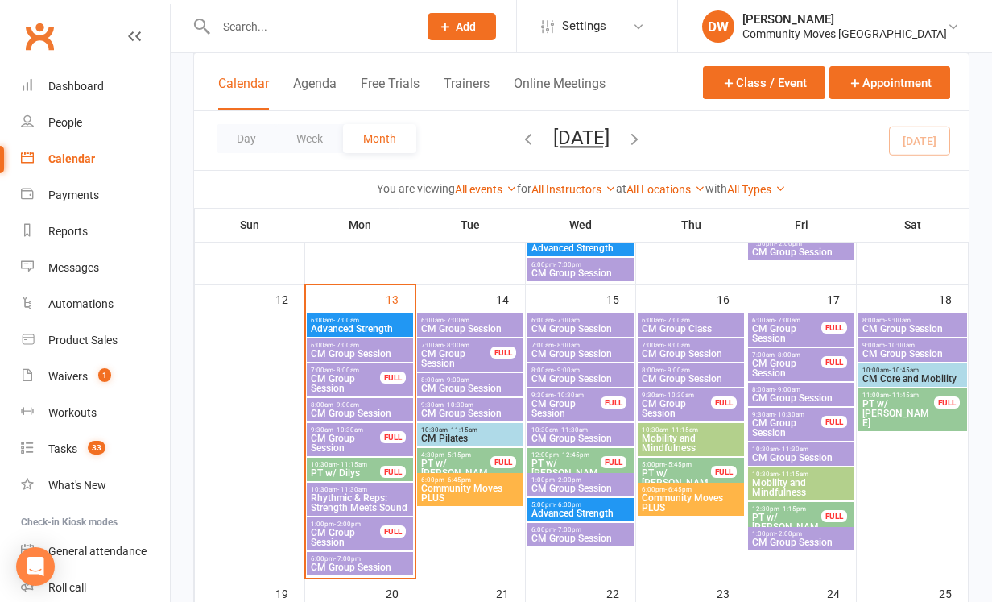
scroll to position [629, 0]
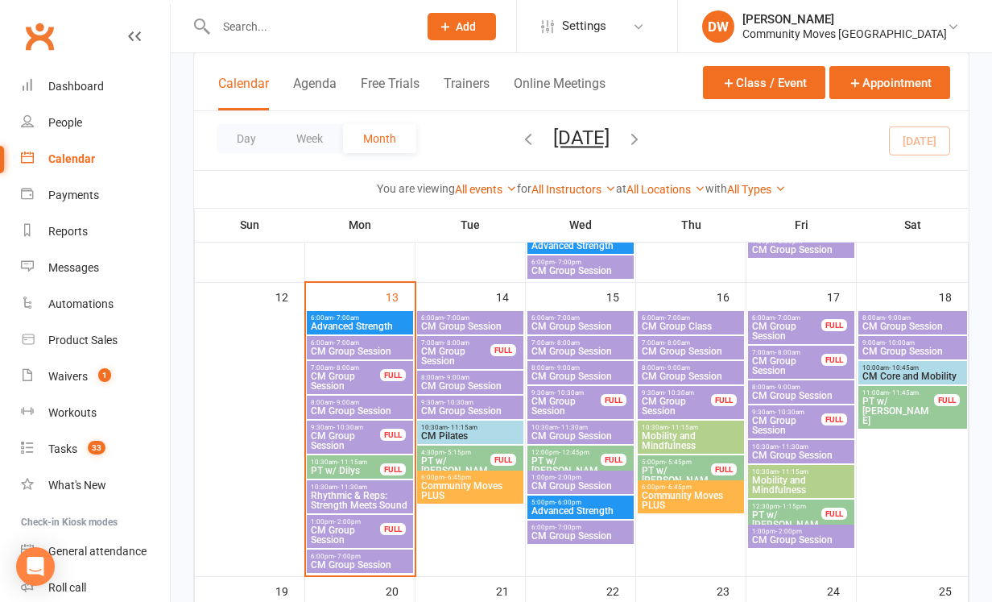
click at [769, 536] on span "CM Group Session" at bounding box center [802, 540] width 100 height 10
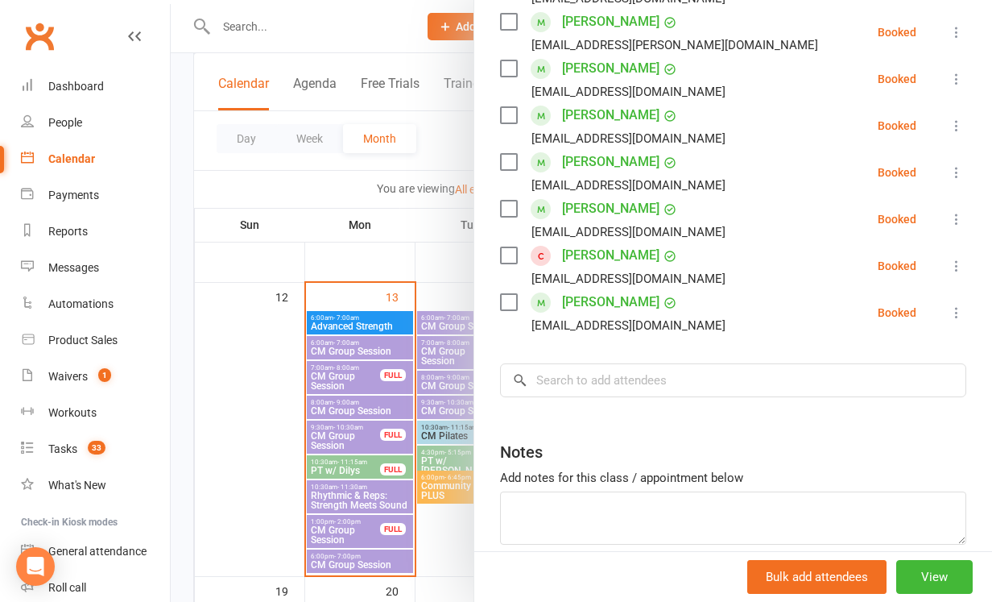
scroll to position [464, 0]
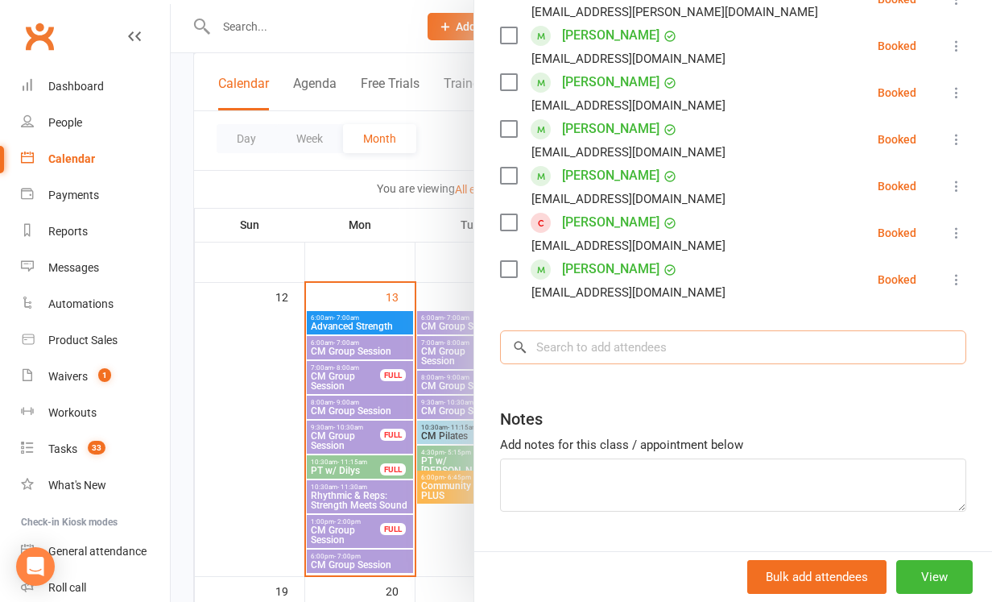
click at [607, 348] on input "search" at bounding box center [733, 347] width 466 height 34
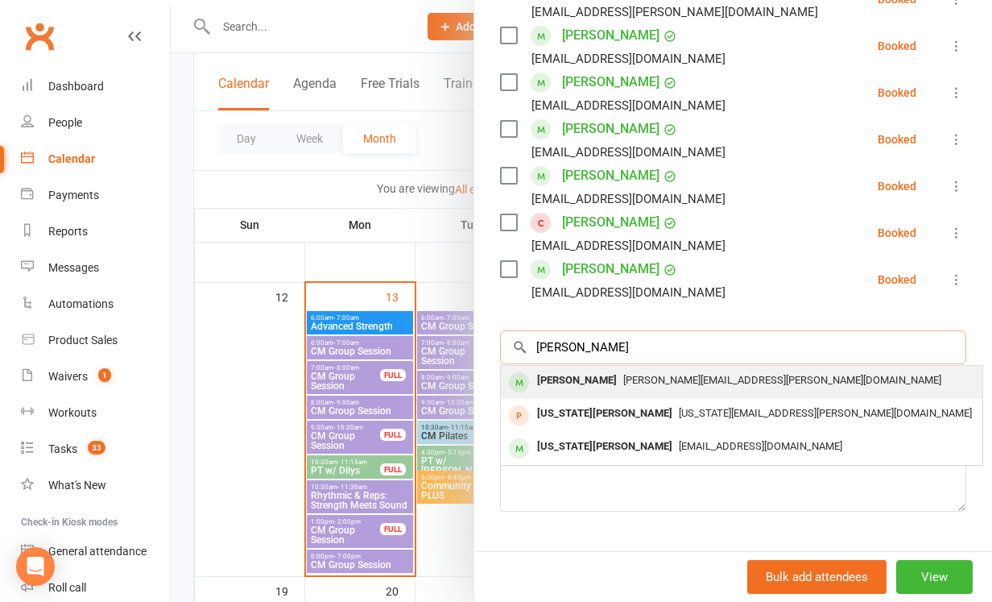
type input "[PERSON_NAME]"
click at [599, 377] on div "[PERSON_NAME]" at bounding box center [577, 380] width 93 height 23
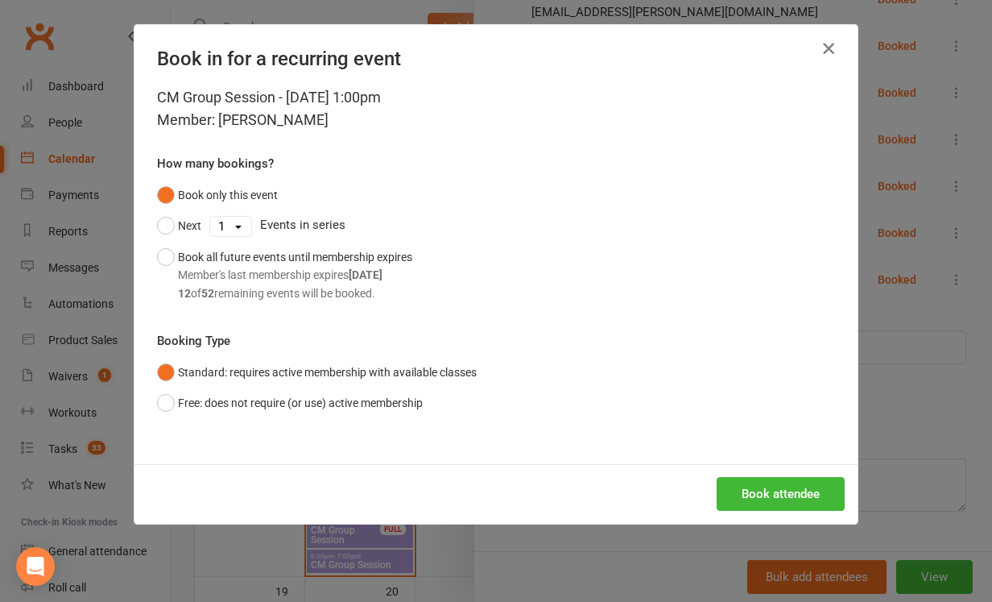
click at [828, 48] on icon "button" at bounding box center [828, 48] width 19 height 19
